Goal: Task Accomplishment & Management: Use online tool/utility

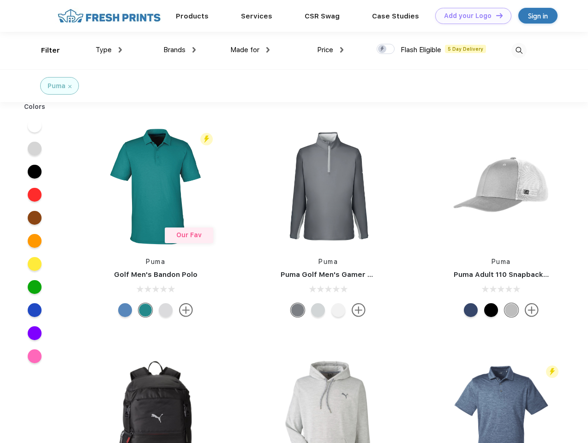
click at [470, 16] on link "Add your Logo Design Tool" at bounding box center [473, 16] width 76 height 16
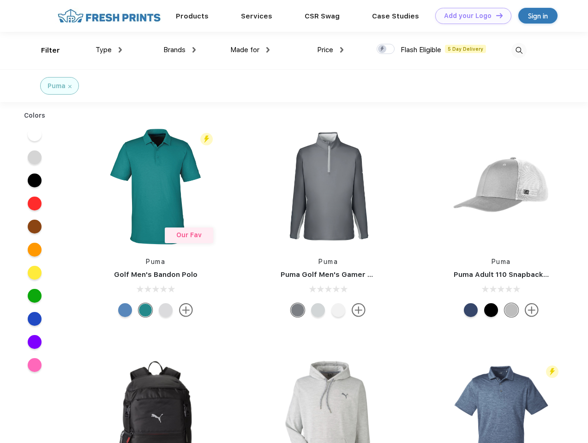
click at [0, 0] on div "Design Tool" at bounding box center [0, 0] width 0 height 0
click at [495, 15] on link "Add your Logo Design Tool" at bounding box center [473, 16] width 76 height 16
click at [44, 50] on div "Filter" at bounding box center [50, 50] width 19 height 11
click at [109, 50] on span "Type" at bounding box center [104, 50] width 16 height 8
click at [180, 50] on span "Brands" at bounding box center [174, 50] width 22 height 8
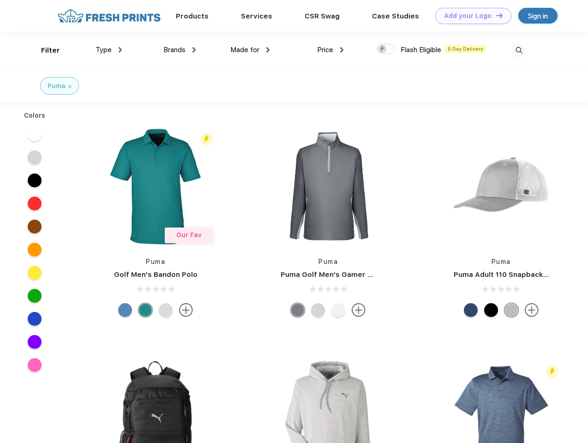
click at [250, 50] on span "Made for" at bounding box center [244, 50] width 29 height 8
click at [330, 50] on span "Price" at bounding box center [325, 50] width 16 height 8
click at [386, 49] on div at bounding box center [386, 49] width 18 height 10
click at [383, 49] on input "checkbox" at bounding box center [380, 46] width 6 height 6
click at [519, 50] on img at bounding box center [518, 50] width 15 height 15
